Goal: Task Accomplishment & Management: Use online tool/utility

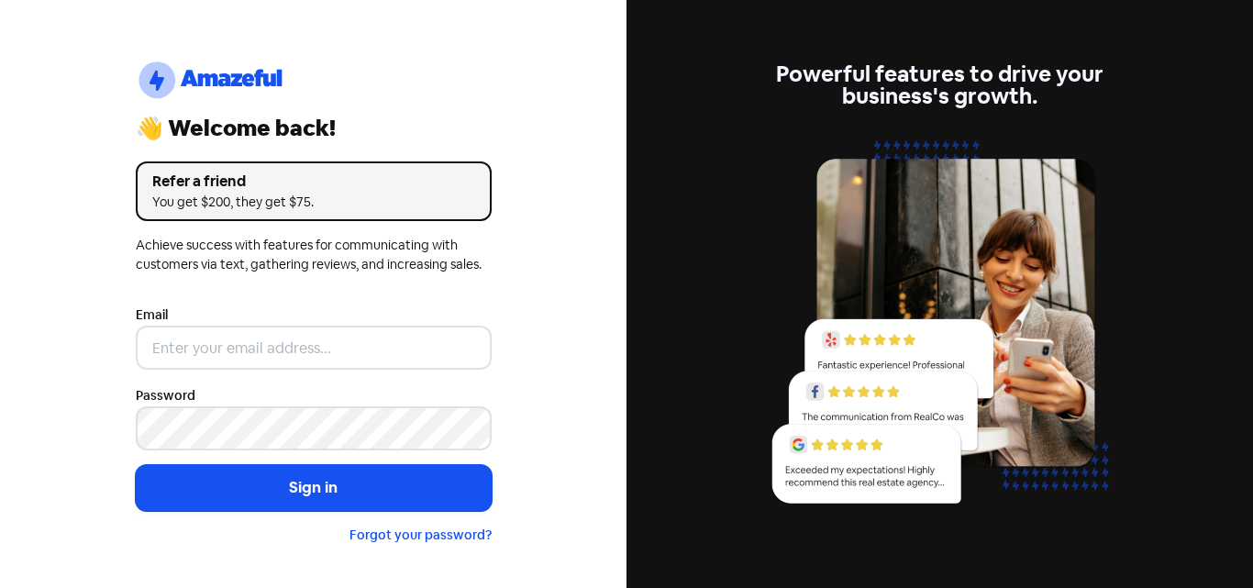
type input "[EMAIL_ADDRESS][DOMAIN_NAME]"
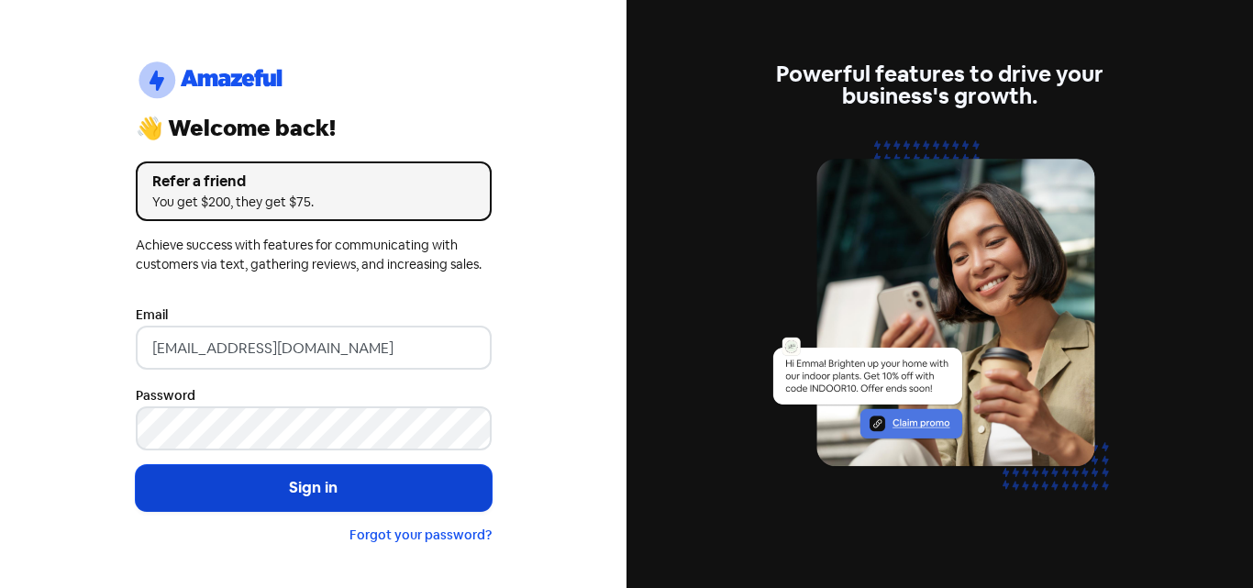
click at [340, 480] on button "Sign in" at bounding box center [314, 488] width 356 height 46
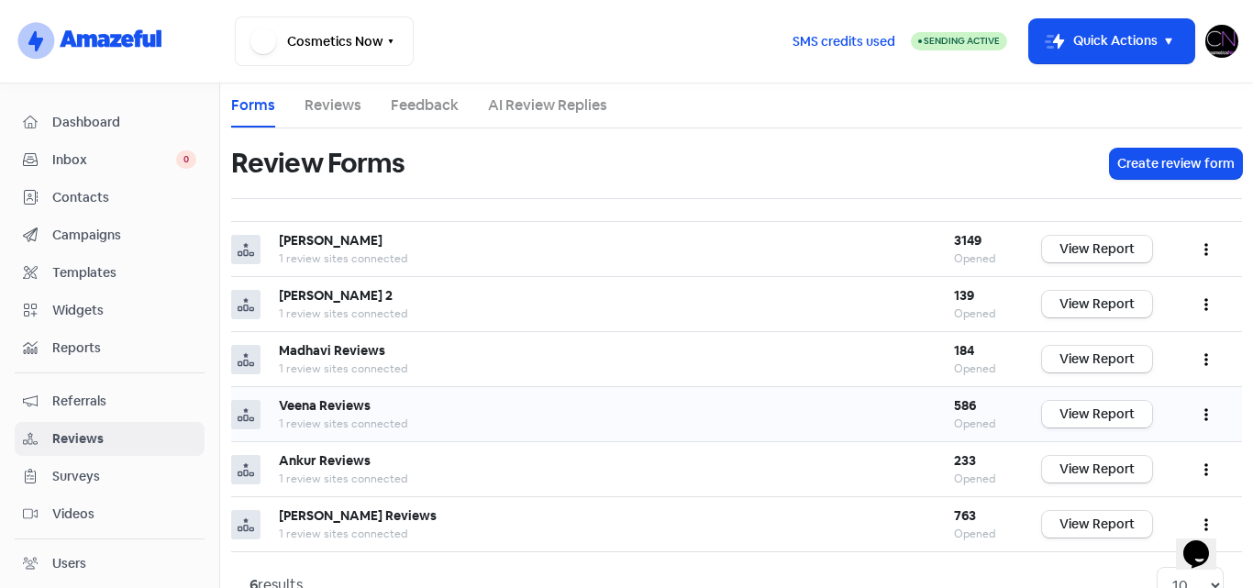
click at [1079, 405] on link "View Report" at bounding box center [1097, 414] width 110 height 27
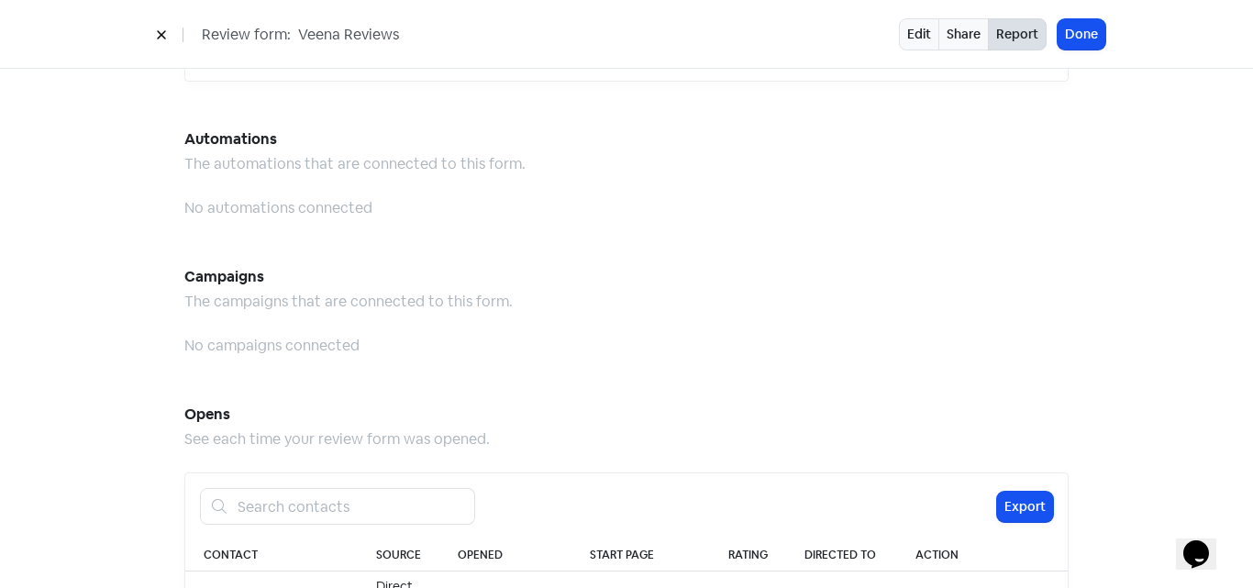
scroll to position [1559, 0]
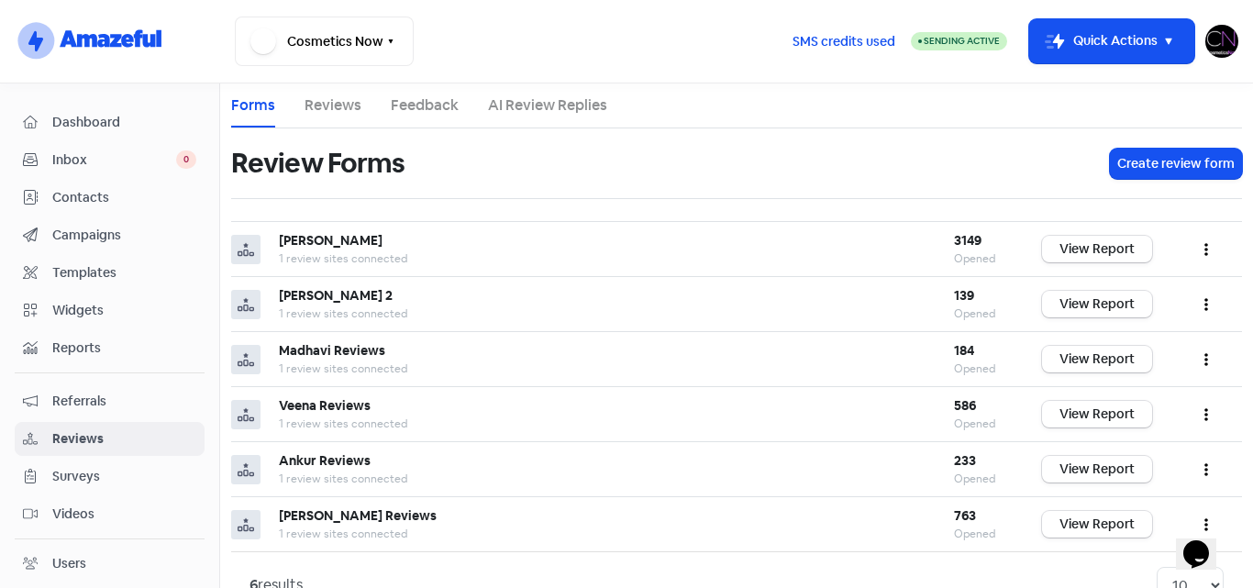
click at [1220, 40] on img at bounding box center [1221, 41] width 33 height 33
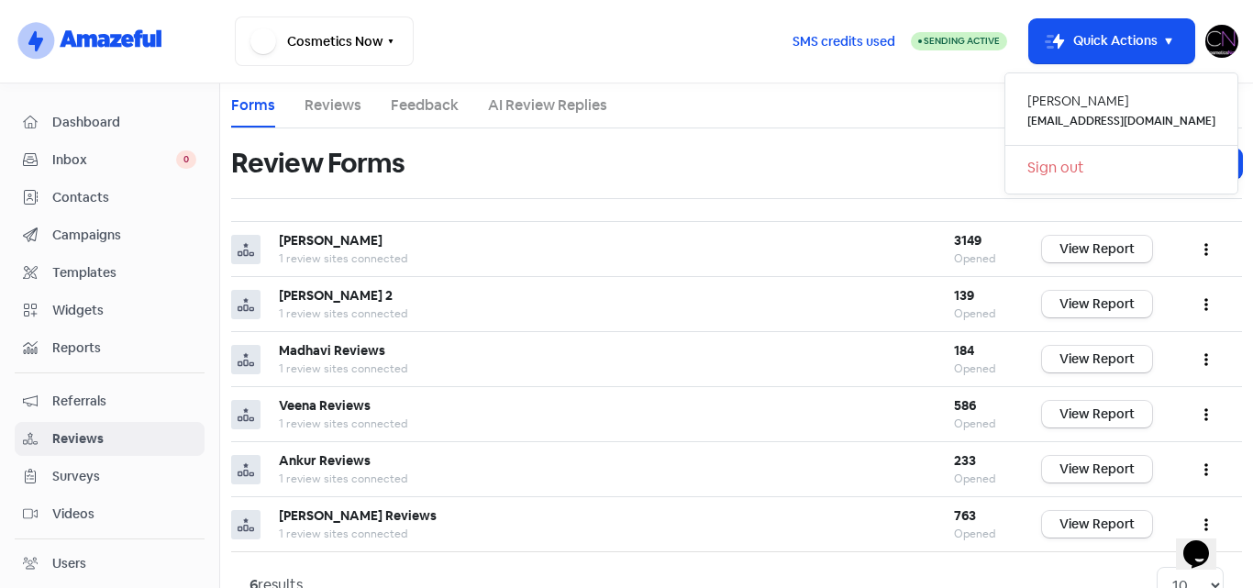
click at [1105, 172] on link "Sign out" at bounding box center [1121, 167] width 232 height 29
